Goal: Navigation & Orientation: Find specific page/section

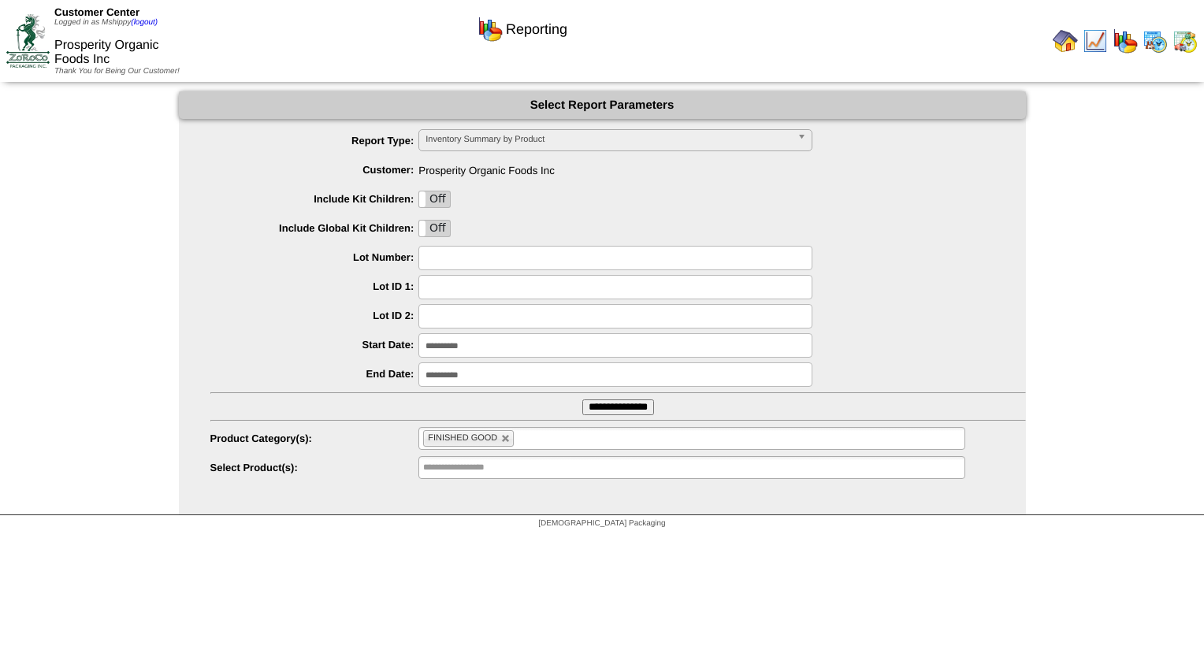
click at [1191, 36] on img at bounding box center [1184, 40] width 25 height 25
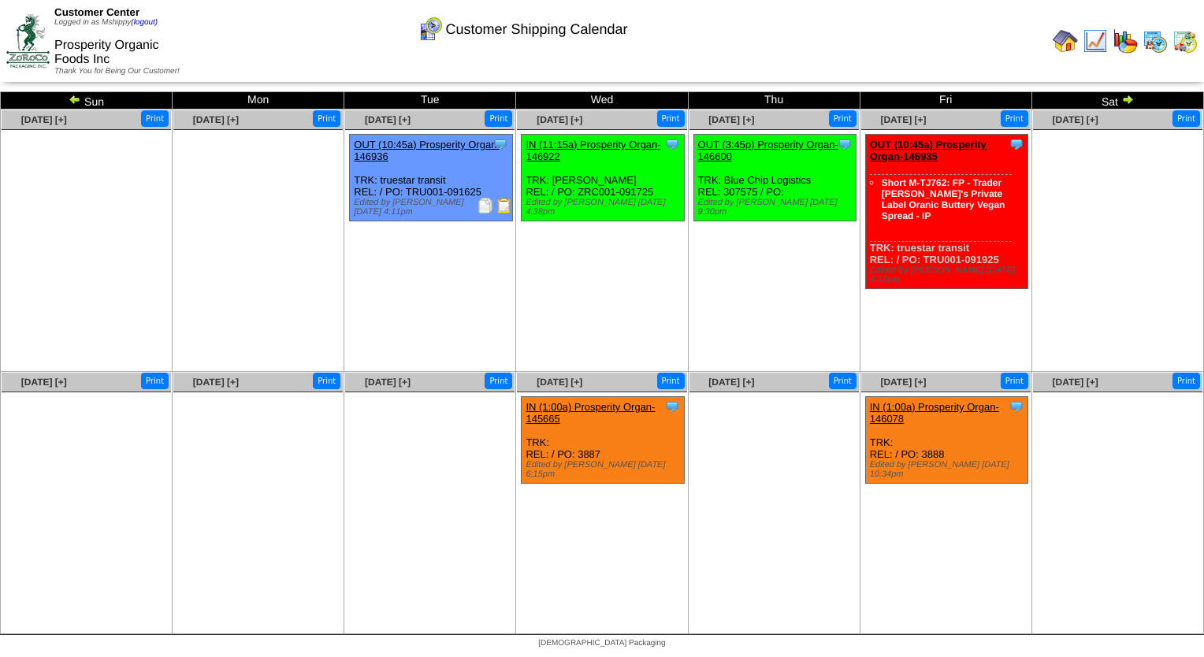
click at [477, 257] on ul "Clone Item OUT (10:45a) Prosperity Organ-146936 Prosperity Organic Foods Inc Sc…" at bounding box center [429, 252] width 169 height 236
click at [1157, 49] on img at bounding box center [1154, 40] width 25 height 25
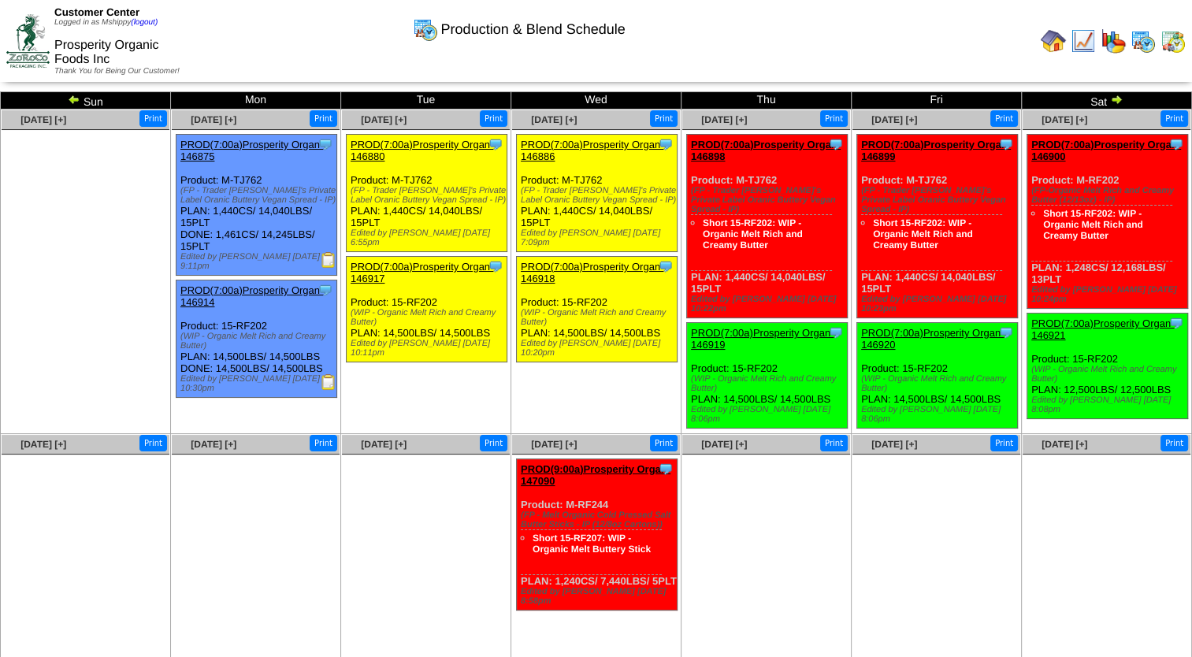
click at [1050, 50] on img at bounding box center [1053, 40] width 25 height 25
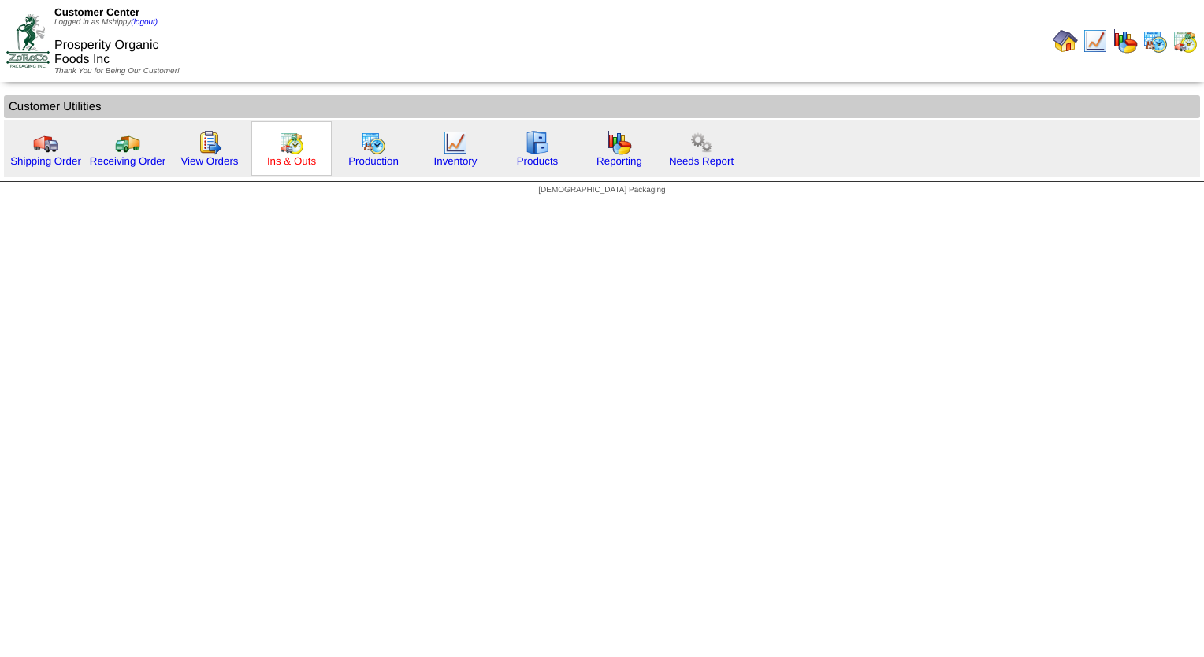
click at [292, 159] on link "Ins & Outs" at bounding box center [291, 161] width 49 height 12
